Goal: Task Accomplishment & Management: Use online tool/utility

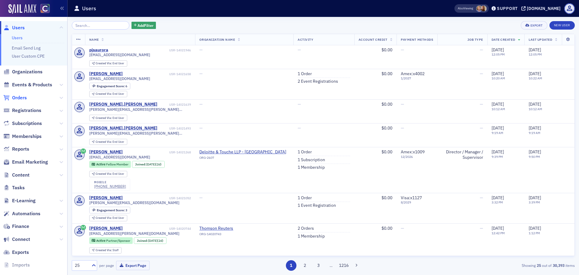
click at [23, 96] on span "Orders" at bounding box center [19, 97] width 15 height 7
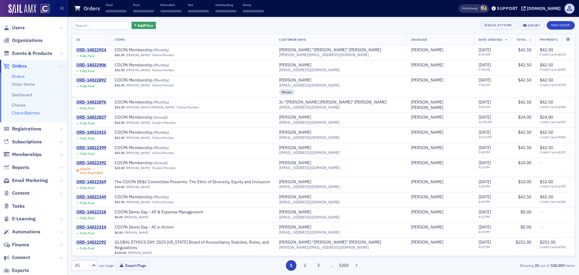
click at [21, 114] on link "Check Batches" at bounding box center [26, 112] width 28 height 5
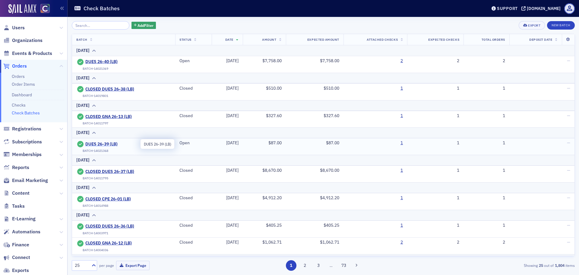
click at [110, 141] on span "DUES 26-39 (LB)" at bounding box center [112, 143] width 55 height 5
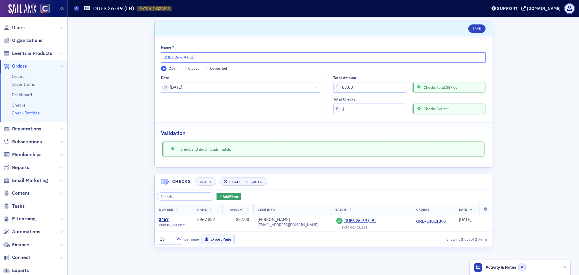
click at [164, 57] on input "DUES 26-39 (LB)" at bounding box center [323, 57] width 325 height 11
type input "CLOSED DUES 26-39 (LB)"
click at [183, 70] on input "Closed" at bounding box center [183, 68] width 5 height 5
click at [476, 32] on button "Save" at bounding box center [476, 28] width 17 height 8
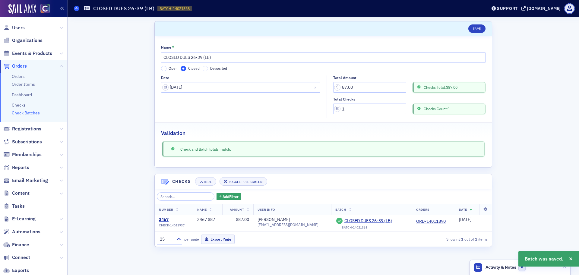
click at [78, 10] on icon at bounding box center [76, 8] width 2 height 3
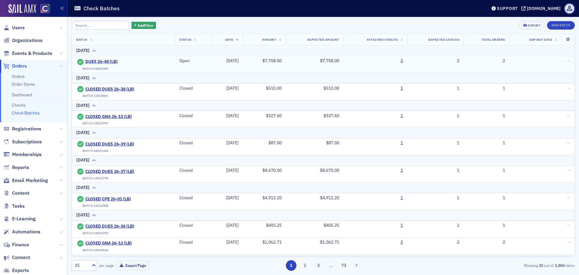
click at [108, 60] on span "DUES 26-40 (LB)" at bounding box center [112, 61] width 55 height 5
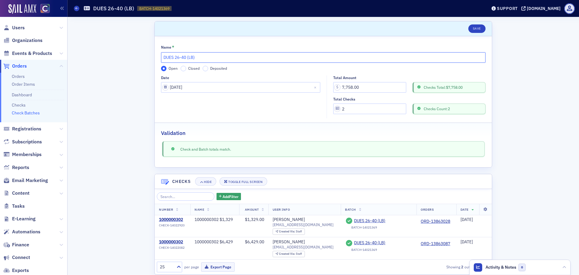
click at [161, 57] on input "DUES 26-40 (LB)" at bounding box center [323, 57] width 325 height 11
type input "CLOSED DUES 26-40 (LB)"
click at [181, 69] on input "Closed" at bounding box center [183, 68] width 5 height 5
click at [474, 32] on button "Save" at bounding box center [476, 28] width 17 height 8
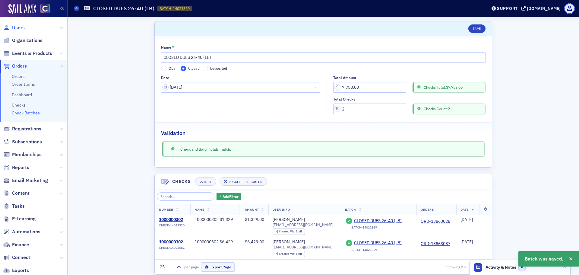
click at [21, 26] on span "Users" at bounding box center [18, 27] width 13 height 7
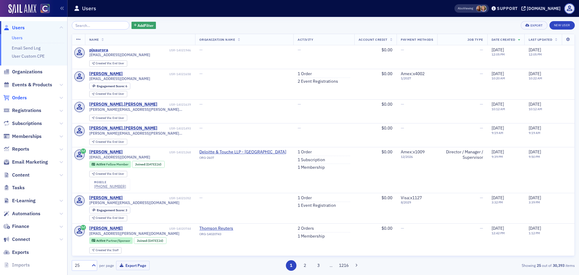
click at [19, 100] on span "Orders" at bounding box center [19, 97] width 15 height 7
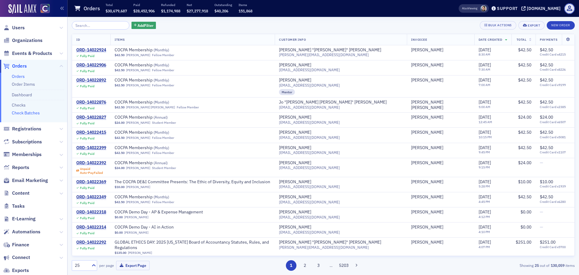
click at [27, 114] on link "Check Batches" at bounding box center [26, 112] width 28 height 5
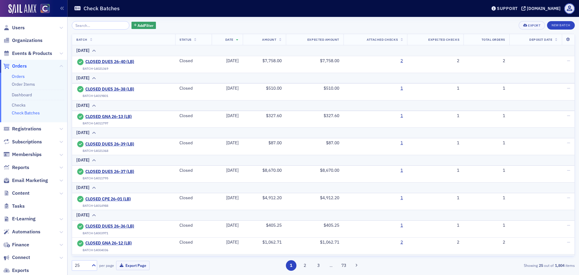
click at [19, 77] on link "Orders" at bounding box center [18, 76] width 13 height 5
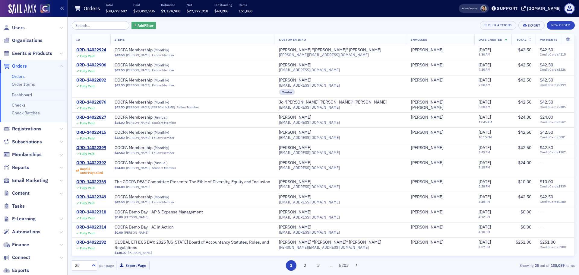
click at [138, 24] on span "Add Filter" at bounding box center [146, 25] width 16 height 5
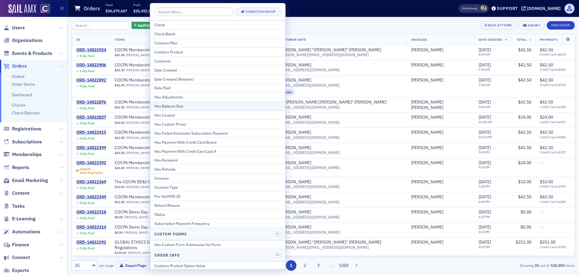
click at [180, 104] on div "Has Balance Due" at bounding box center [217, 105] width 127 height 5
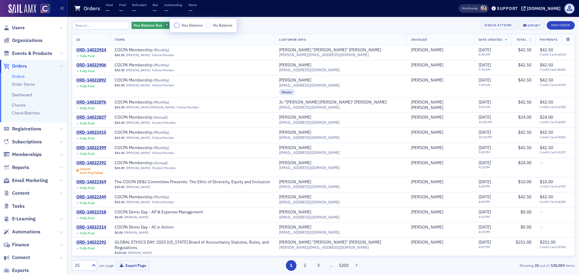
click at [176, 28] on input "Has Balance" at bounding box center [176, 25] width 5 height 5
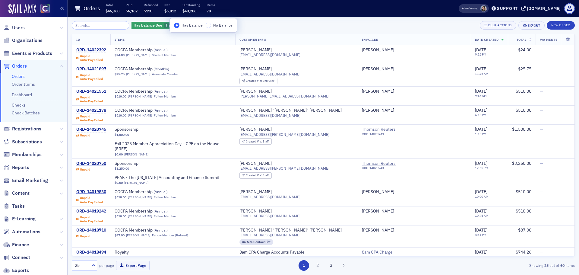
click at [267, 24] on div "Has Balance Due Has Balance Add Filter Bulk Actions Export New Order" at bounding box center [323, 25] width 503 height 8
click at [207, 27] on span "Add Filter" at bounding box center [215, 25] width 16 height 5
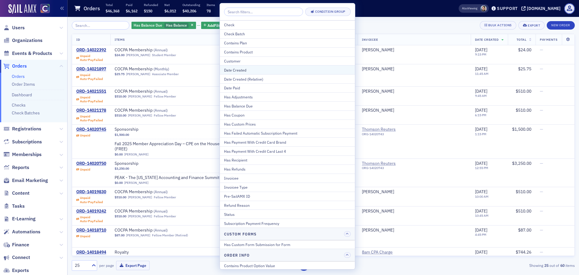
click at [247, 71] on div "Date Created" at bounding box center [287, 69] width 127 height 5
select select "8"
select select "2025"
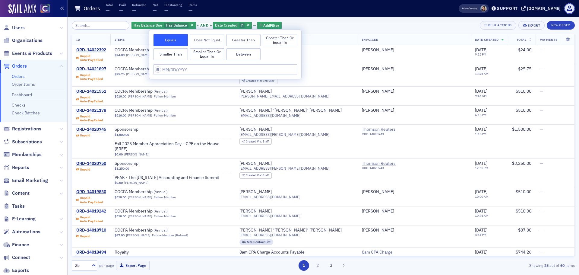
click at [169, 55] on button "Smaller Than" at bounding box center [171, 54] width 34 height 12
click at [347, 24] on div "Has Balance Due Has Balance and Date Created Smaller Than : ? Add Filter Bulk A…" at bounding box center [323, 25] width 503 height 8
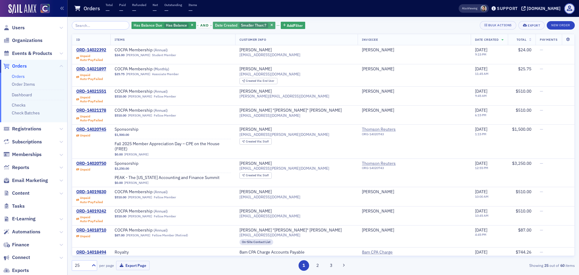
click at [248, 26] on span "Smaller Than :" at bounding box center [253, 25] width 24 height 5
select select "8"
select select "2025"
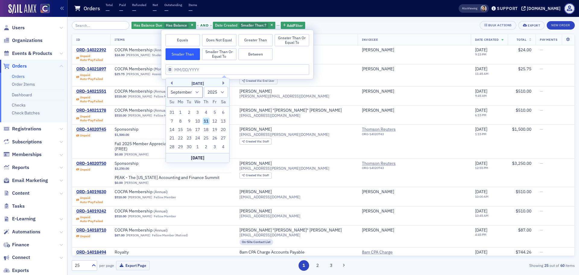
click at [173, 82] on div "[DATE]" at bounding box center [197, 84] width 63 height 6
click at [171, 82] on button "Previous Month" at bounding box center [171, 83] width 4 height 4
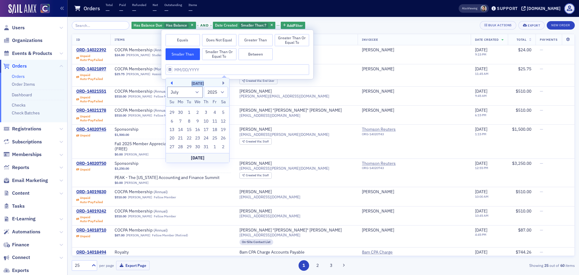
click at [171, 82] on button "Previous Month" at bounding box center [171, 83] width 4 height 4
select select "5"
click at [213, 121] on div "13" at bounding box center [214, 121] width 7 height 7
type input "[DATE]"
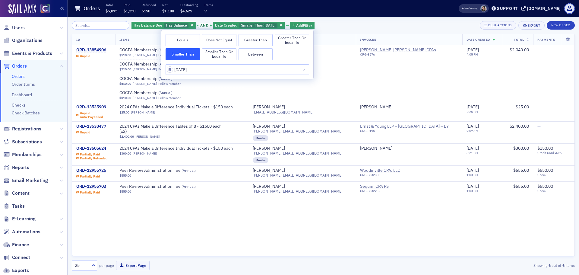
click at [341, 24] on div "Has Balance Due Has Balance and Date Created Smaller Than : [DATE] Add Filter B…" at bounding box center [323, 25] width 503 height 8
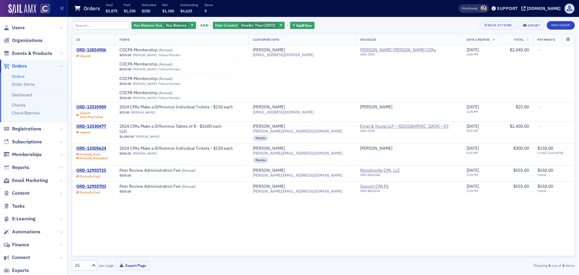
click at [354, 233] on div "ID Items Customer Info Invoicee Date Created Total Payments ORD-13854906 Unpaid…" at bounding box center [323, 145] width 503 height 222
click at [191, 27] on icon "button" at bounding box center [192, 25] width 2 height 3
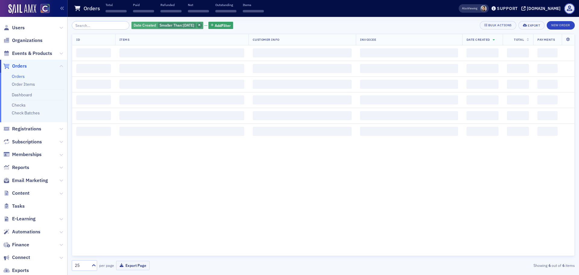
click at [200, 26] on icon "button" at bounding box center [199, 25] width 2 height 3
